Goal: Navigation & Orientation: Find specific page/section

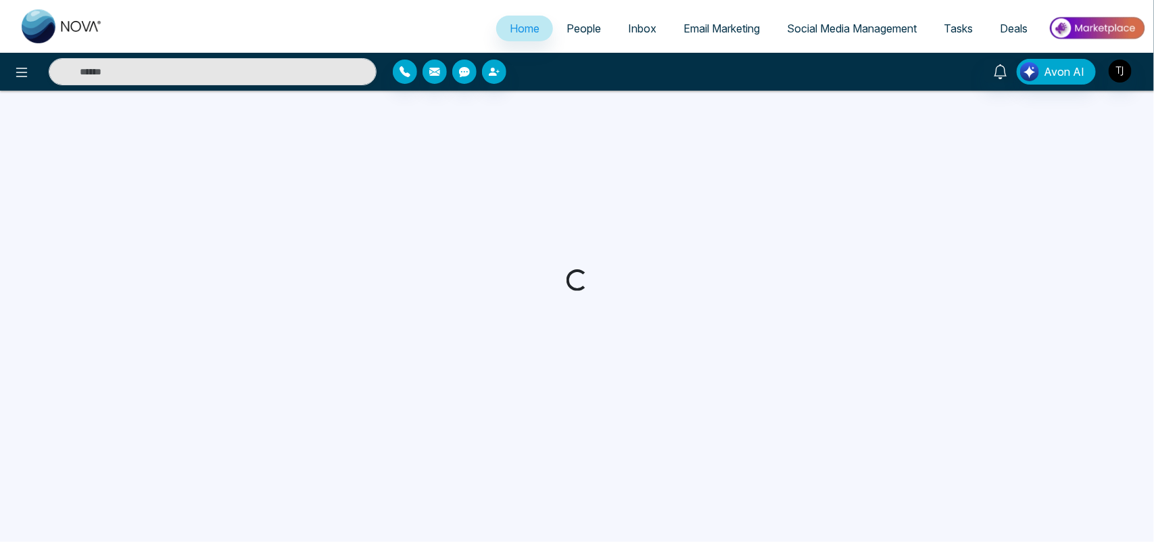
select select "*"
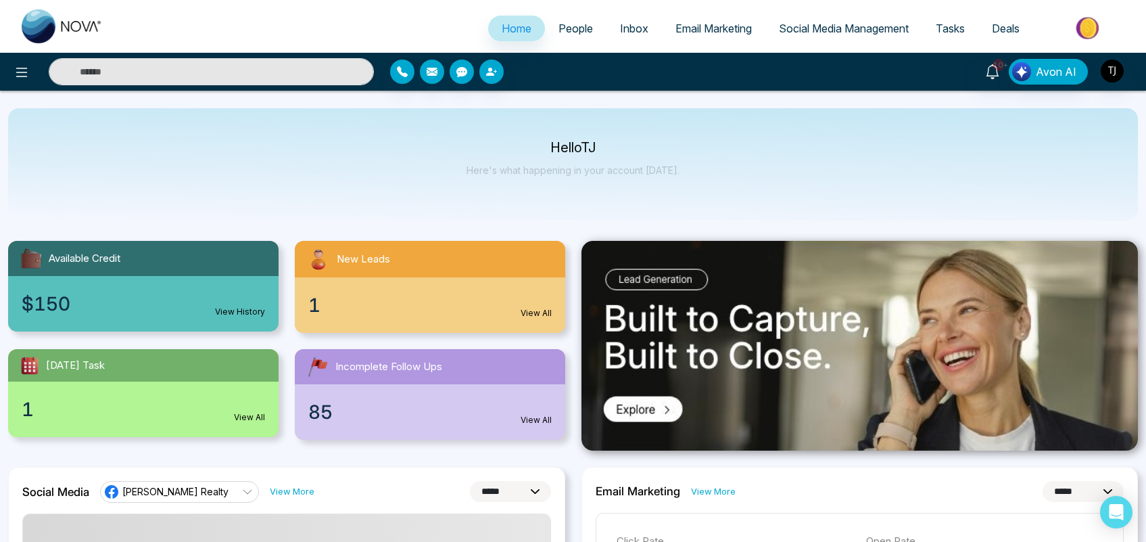
click at [567, 32] on span "People" at bounding box center [576, 29] width 34 height 14
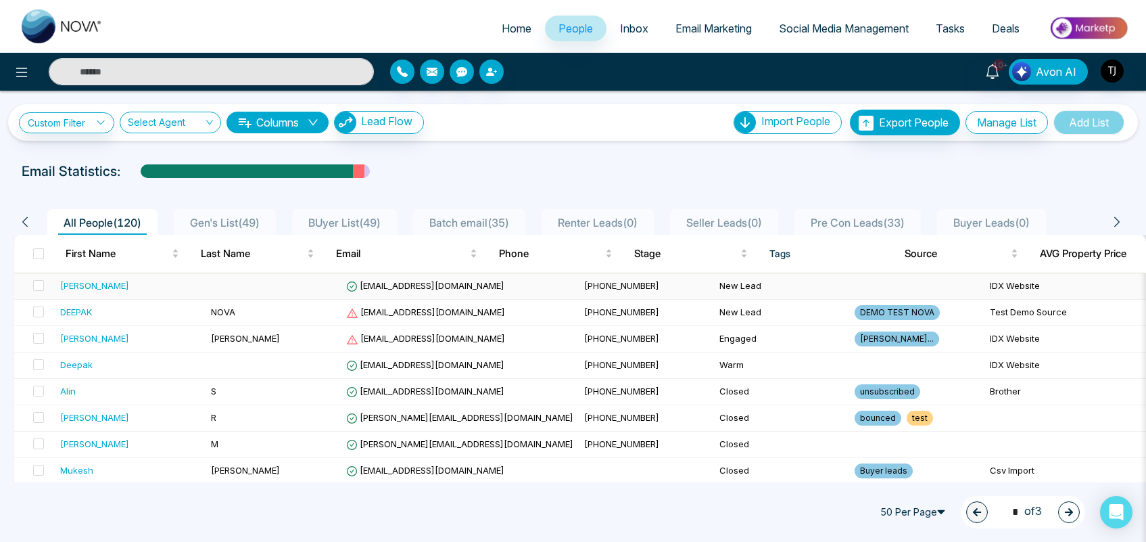
click at [393, 284] on span "[EMAIL_ADDRESS][DOMAIN_NAME]" at bounding box center [425, 285] width 158 height 11
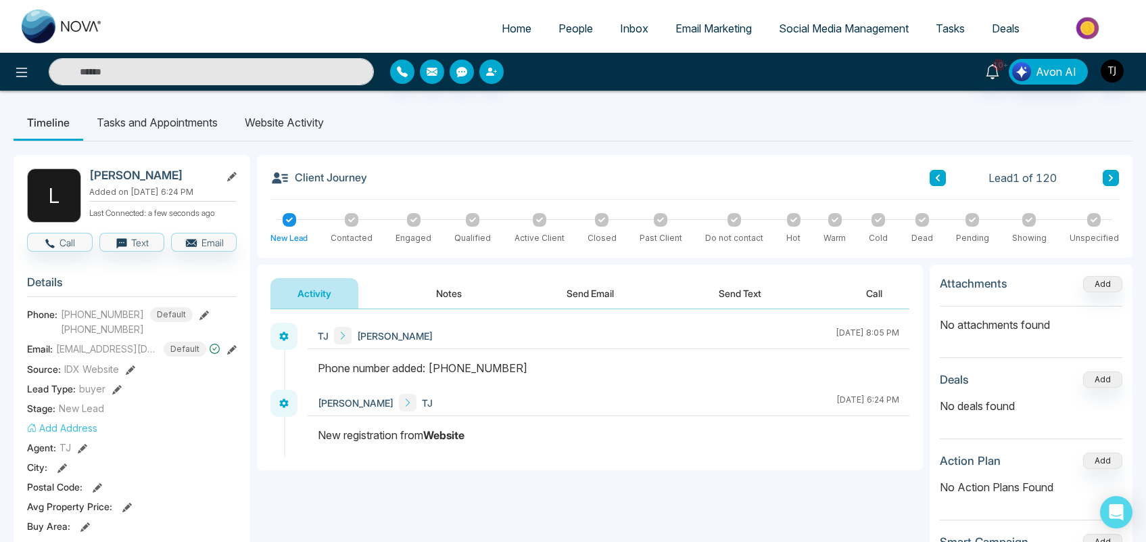
click at [559, 31] on span "People" at bounding box center [576, 29] width 34 height 14
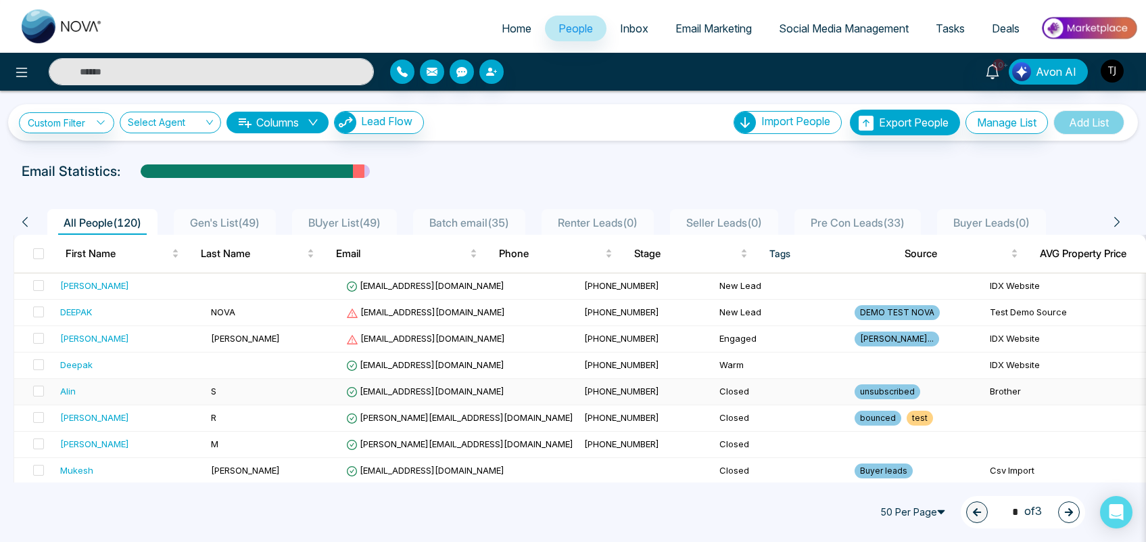
click at [399, 400] on td "[EMAIL_ADDRESS][DOMAIN_NAME]" at bounding box center [460, 392] width 238 height 26
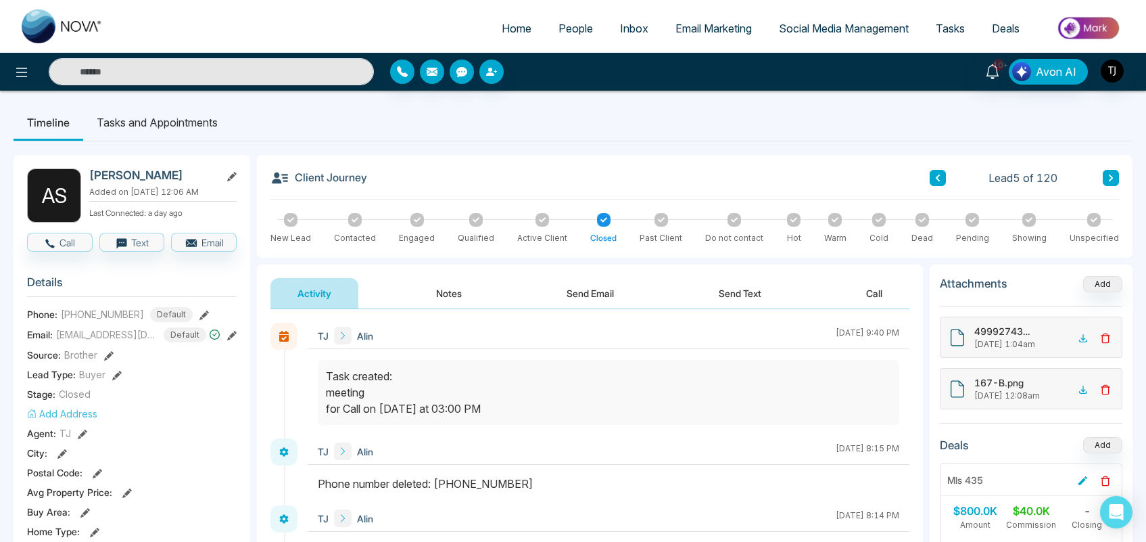
click at [569, 19] on link "People" at bounding box center [576, 29] width 62 height 26
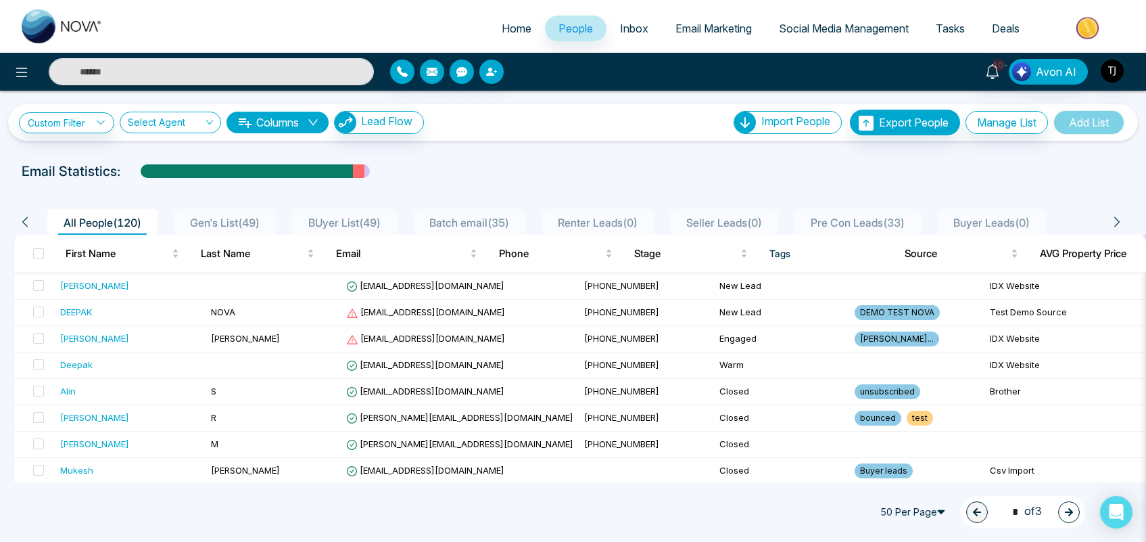
click at [596, 220] on span "Renter Leads ( 0 )" at bounding box center [597, 223] width 91 height 14
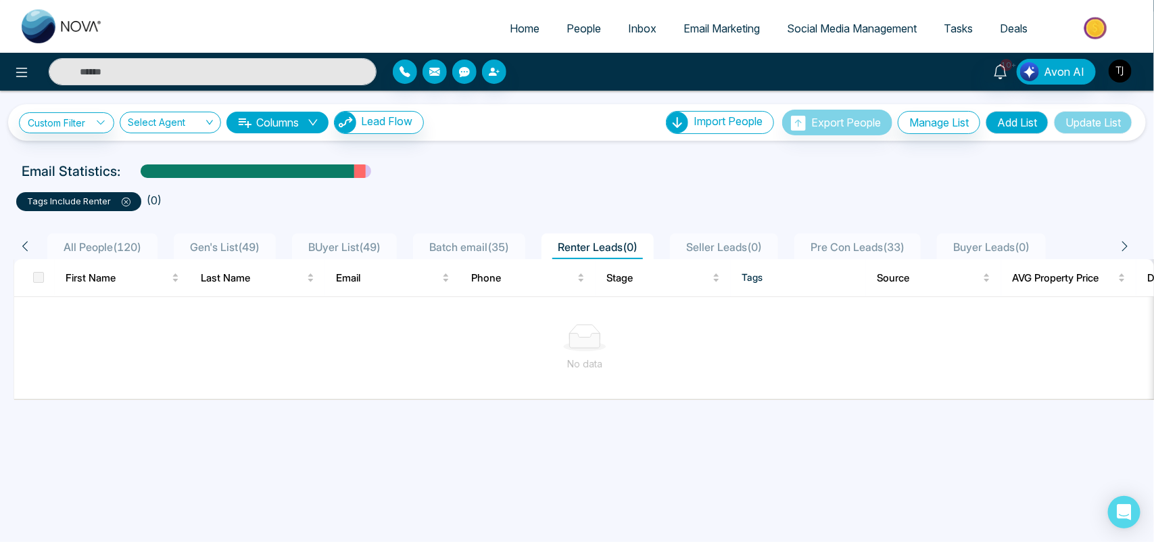
click at [494, 237] on li "Batch email ( 35 )" at bounding box center [469, 246] width 112 height 26
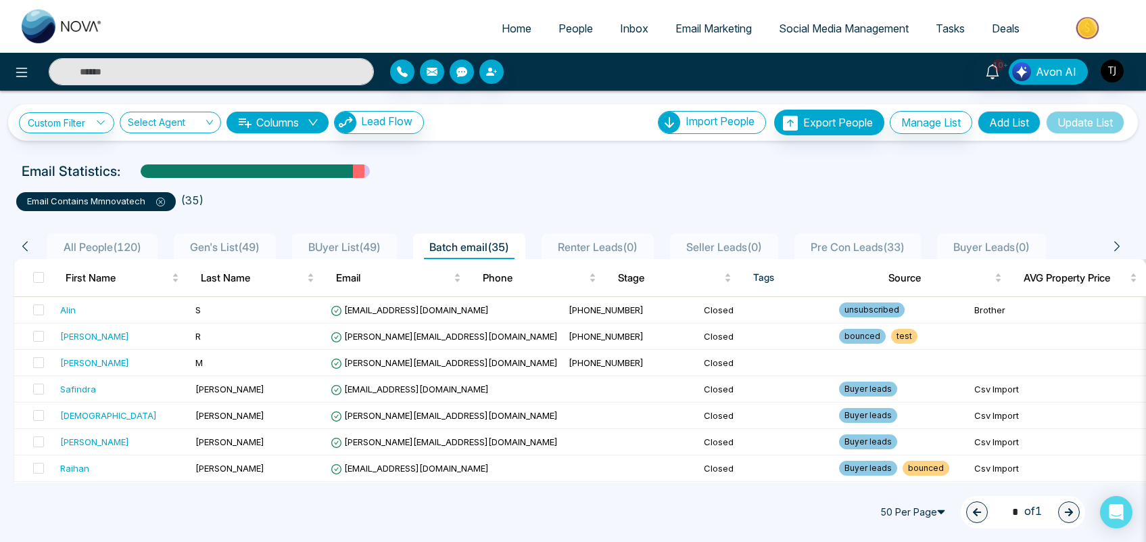
click at [366, 250] on span "BUyer List ( 49 )" at bounding box center [344, 247] width 83 height 14
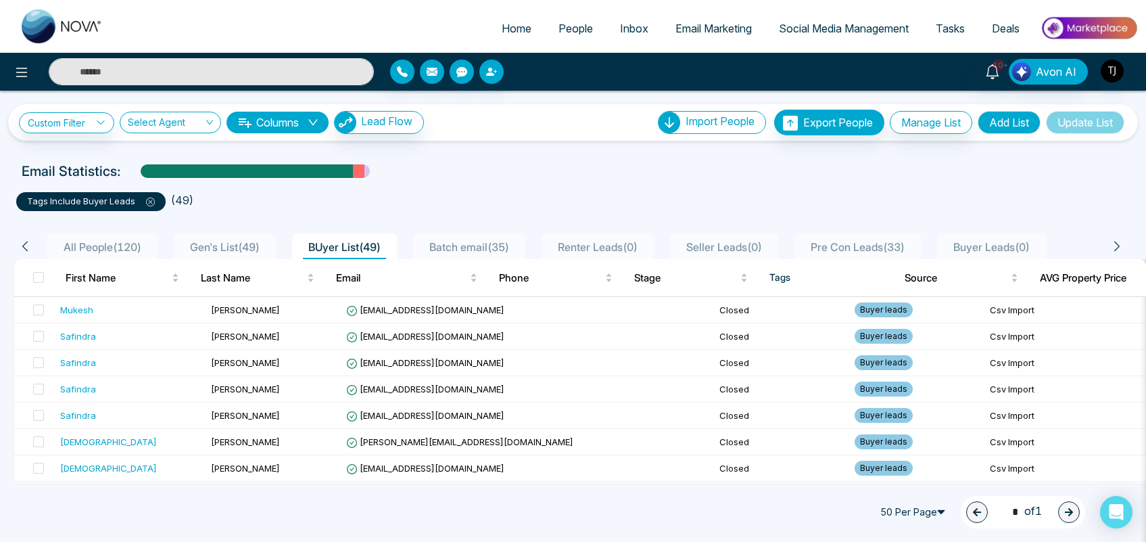
click at [763, 247] on span "Seller Leads ( 0 )" at bounding box center [724, 247] width 87 height 14
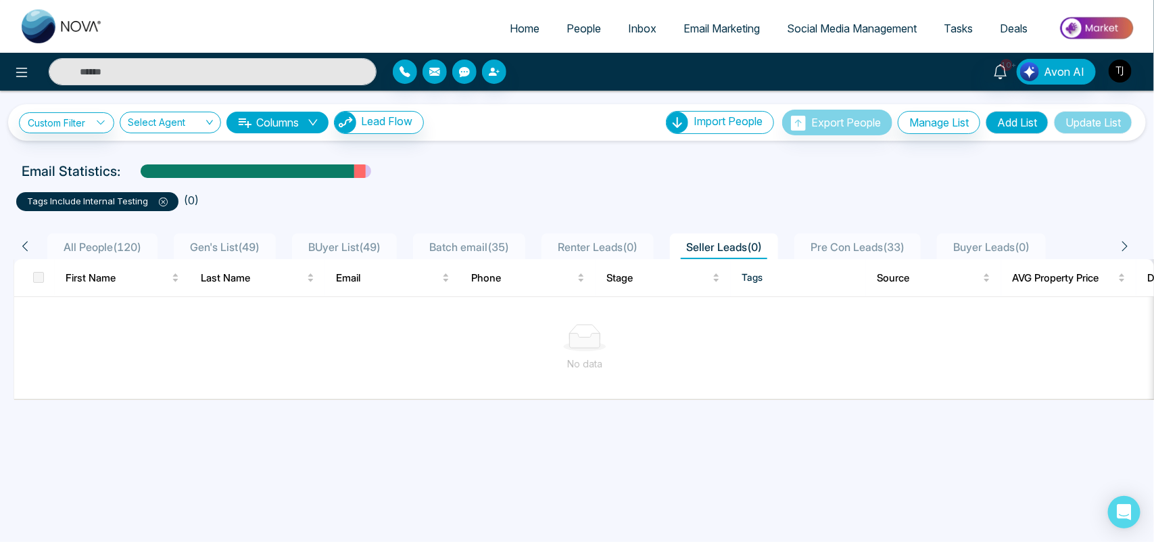
click at [245, 240] on span "Gen's List ( 49 )" at bounding box center [225, 247] width 80 height 14
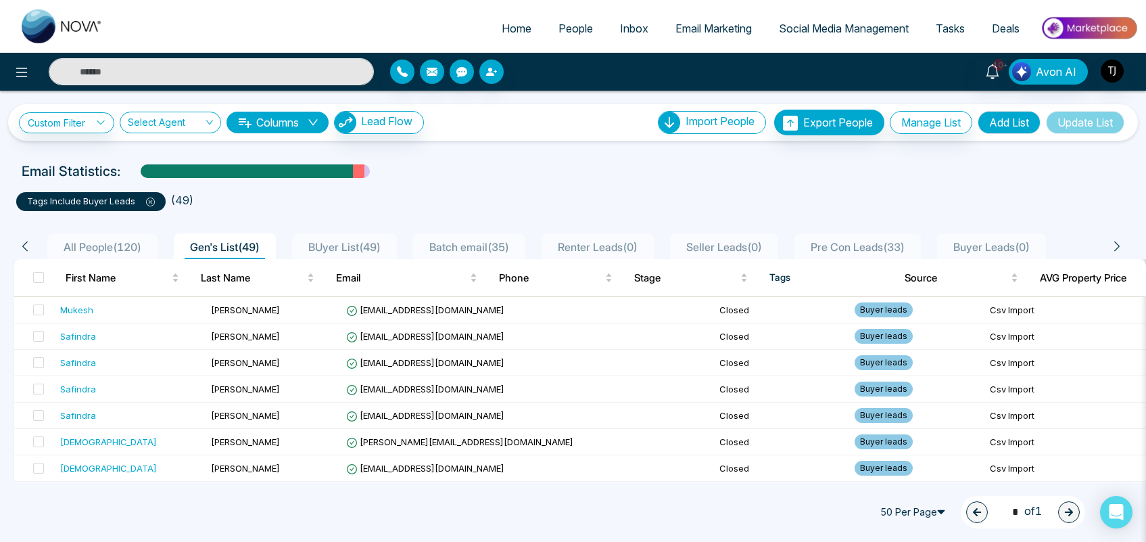
click at [149, 203] on icon at bounding box center [151, 202] width 4 height 4
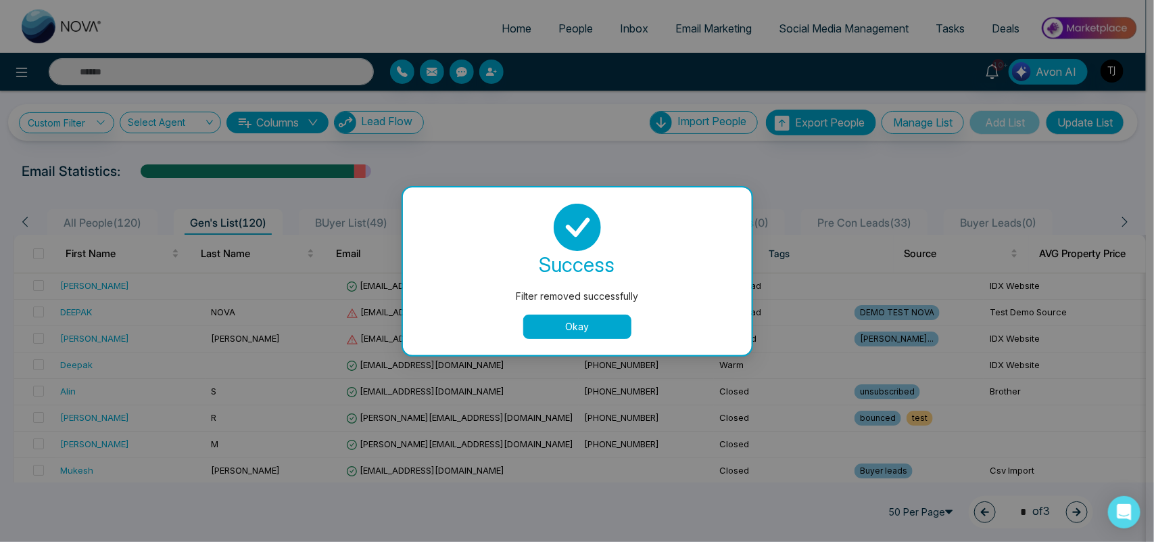
click at [561, 333] on button "Okay" at bounding box center [577, 326] width 108 height 24
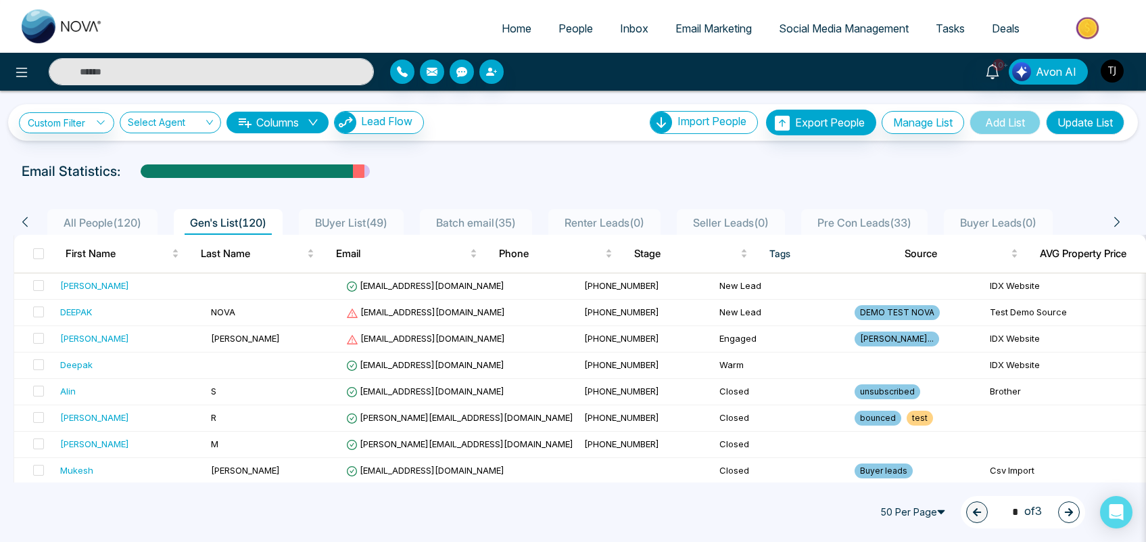
click at [99, 220] on span "All People ( 120 )" at bounding box center [102, 223] width 89 height 14
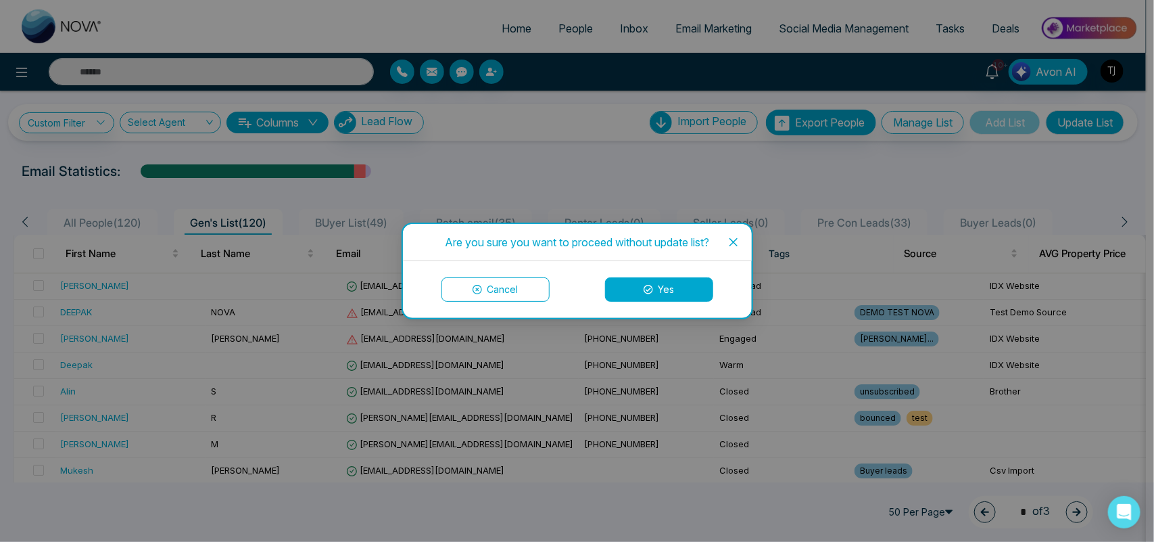
click at [658, 289] on button "Yes" at bounding box center [659, 289] width 108 height 24
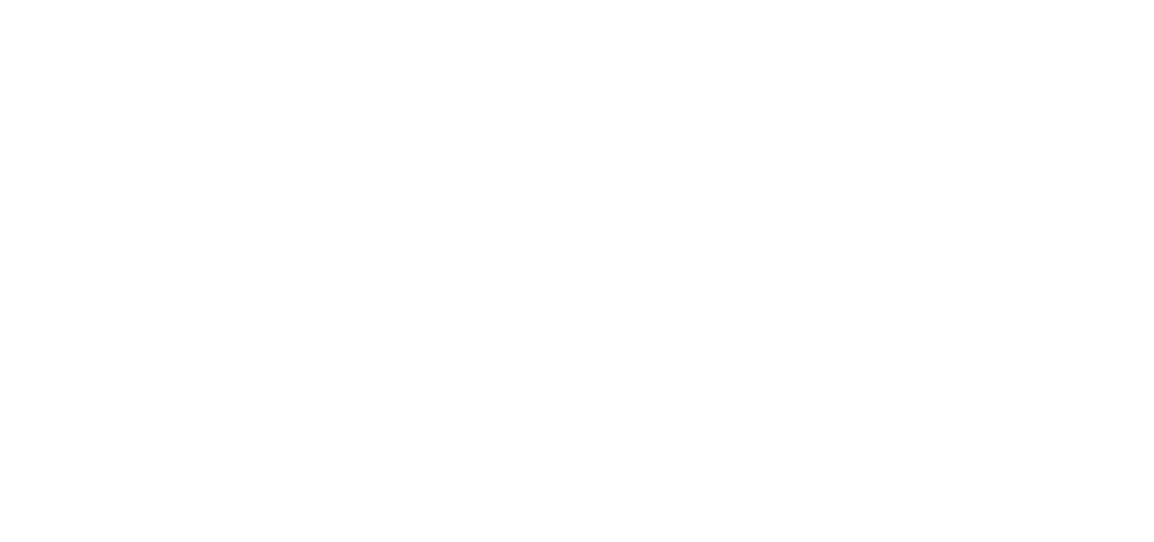
select select "*"
